Goal: Task Accomplishment & Management: Use online tool/utility

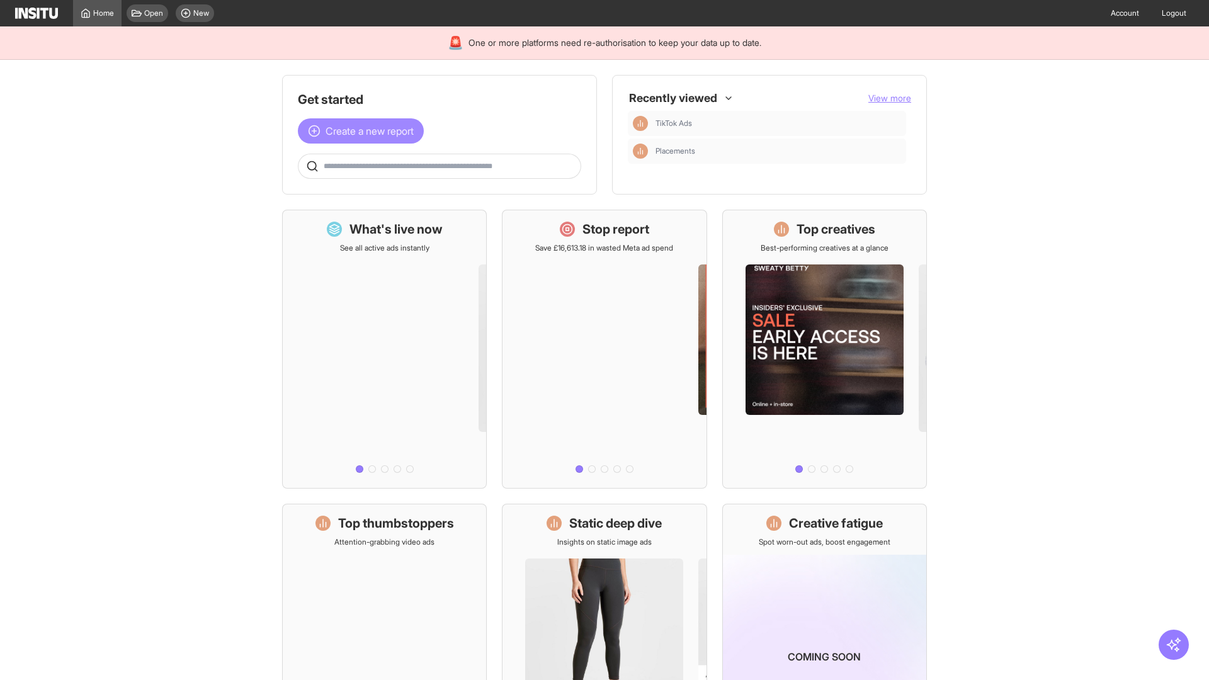
click at [364, 131] on span "Create a new report" at bounding box center [369, 130] width 88 height 15
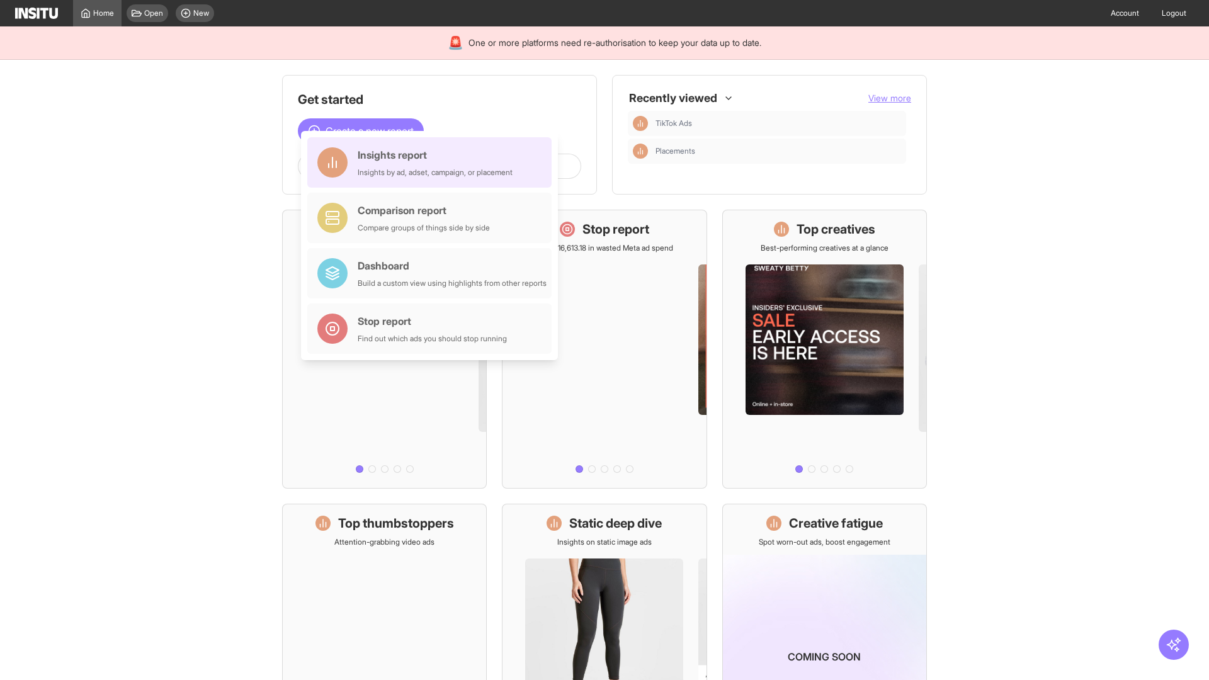
click at [432, 162] on div "Insights report Insights by ad, adset, campaign, or placement" at bounding box center [435, 162] width 155 height 30
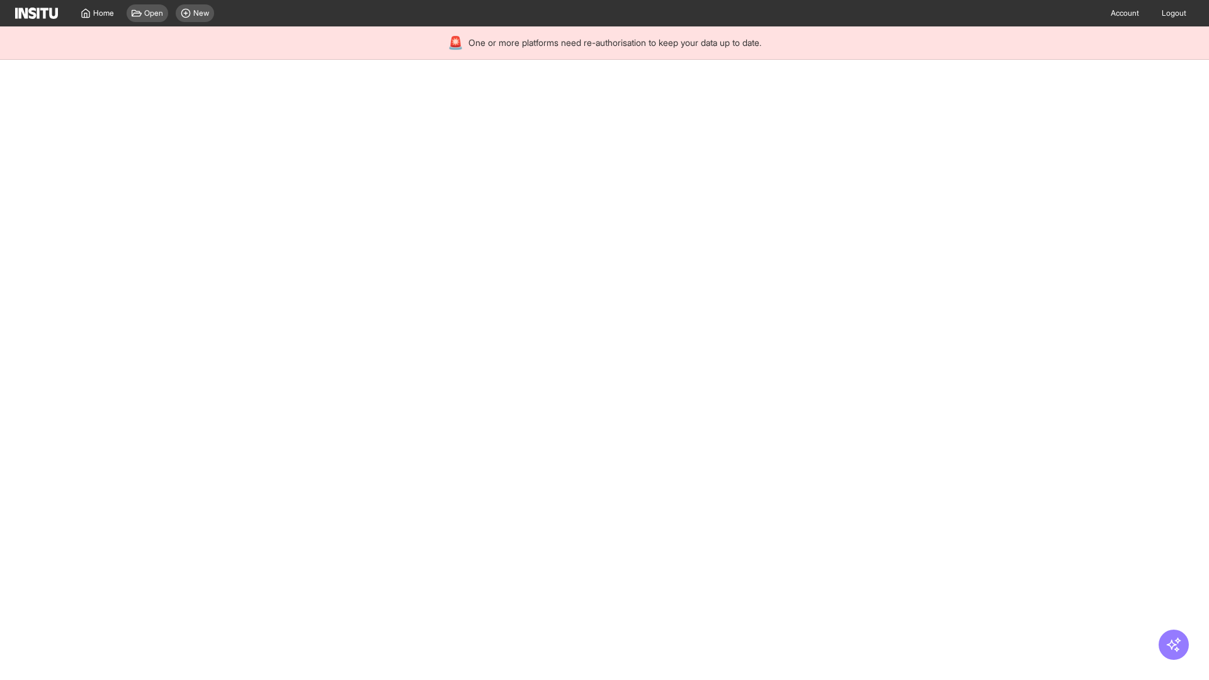
select select "**"
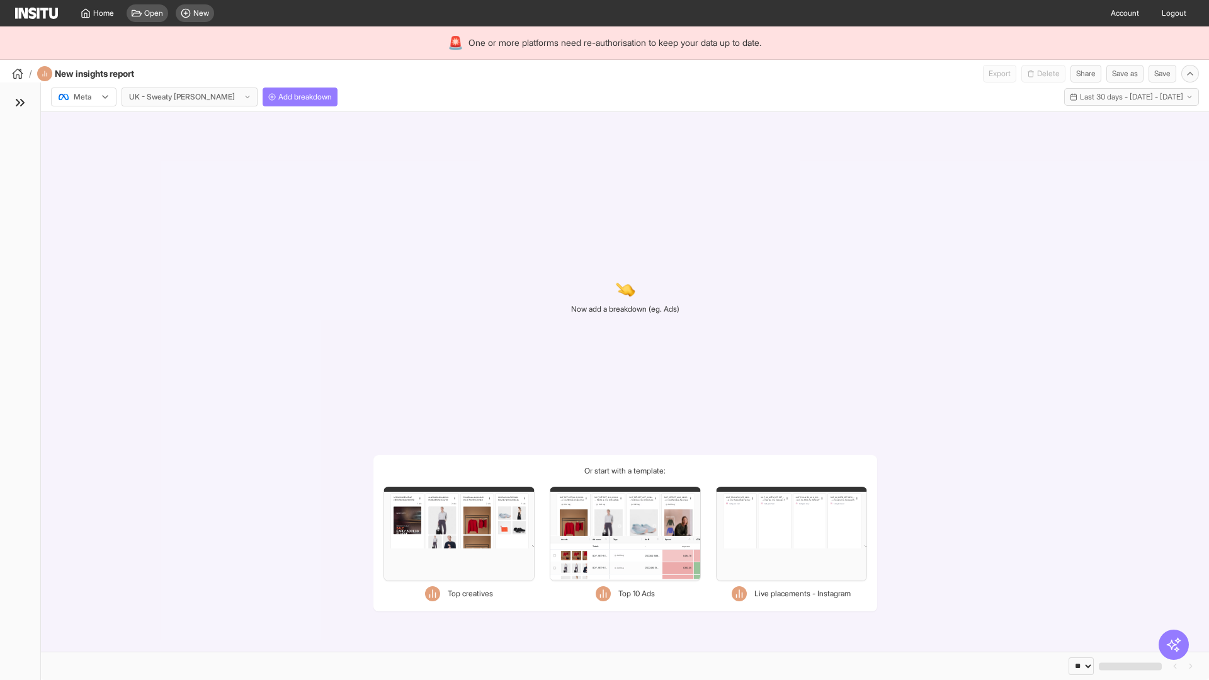
click at [84, 97] on div at bounding box center [74, 97] width 35 height 13
click at [83, 124] on span "Meta" at bounding box center [82, 123] width 17 height 11
click at [278, 97] on span "Add breakdown" at bounding box center [305, 97] width 54 height 10
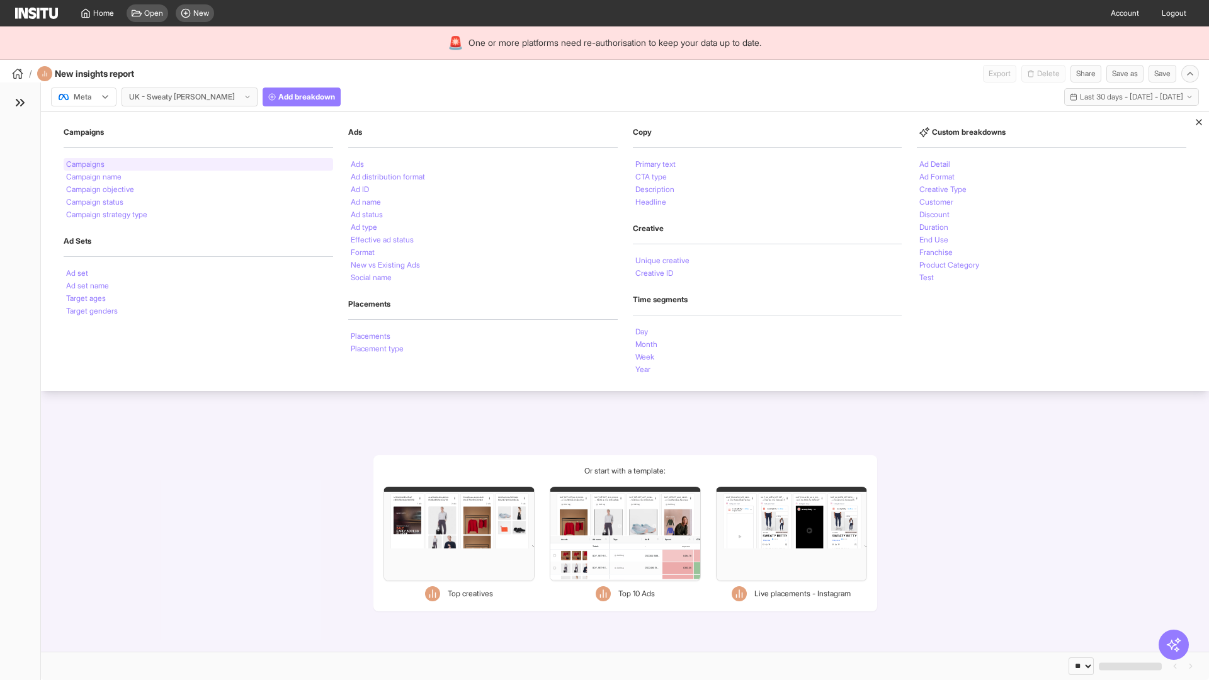
click at [86, 164] on li "Campaigns" at bounding box center [85, 165] width 38 height 8
